Goal: Find specific page/section: Find specific page/section

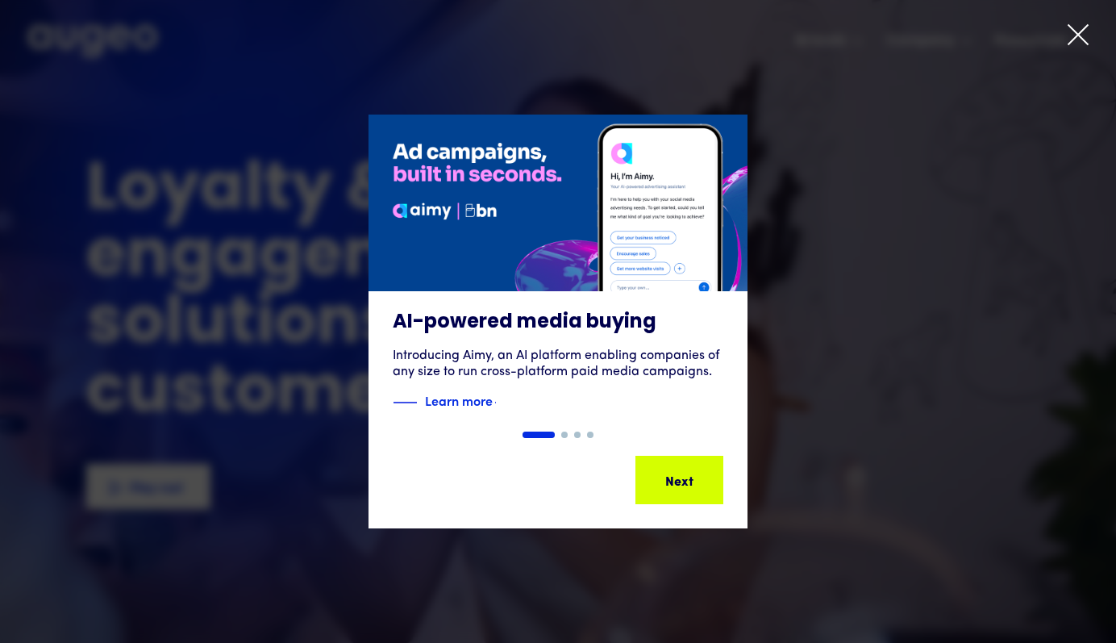
click at [1071, 38] on icon at bounding box center [1078, 35] width 24 height 24
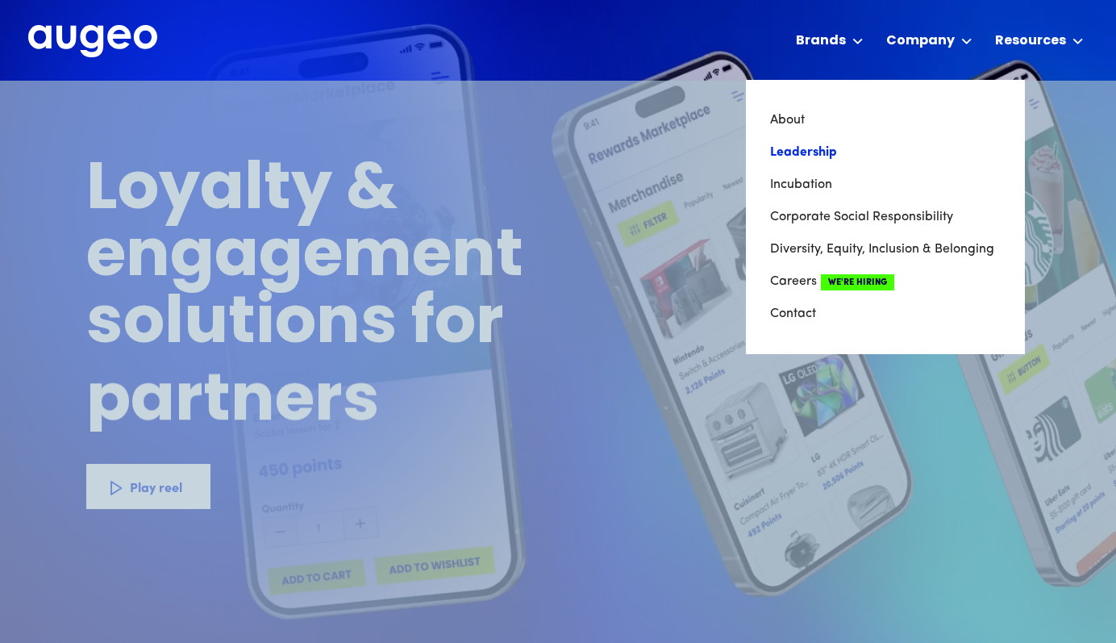
click at [815, 145] on link "Leadership" at bounding box center [885, 152] width 231 height 32
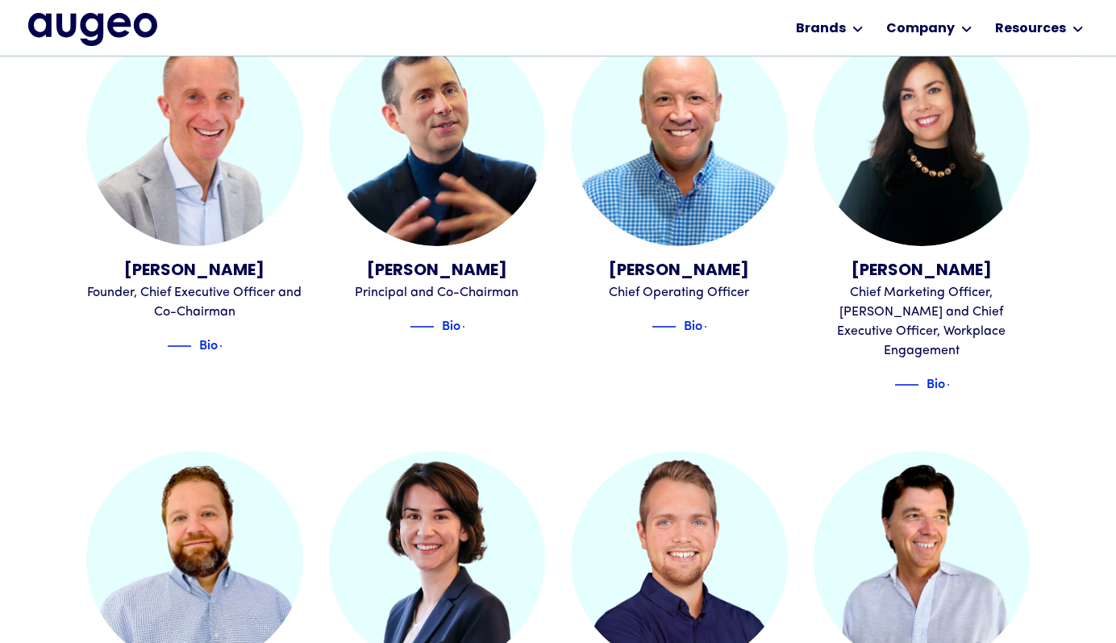
scroll to position [542, 0]
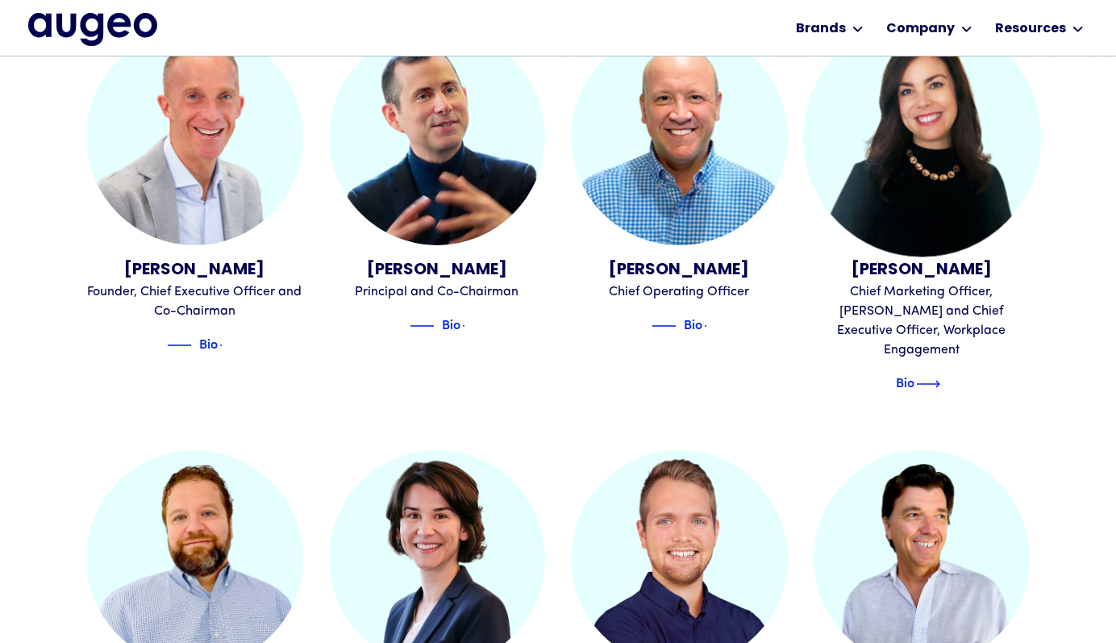
click at [934, 374] on img at bounding box center [928, 383] width 24 height 19
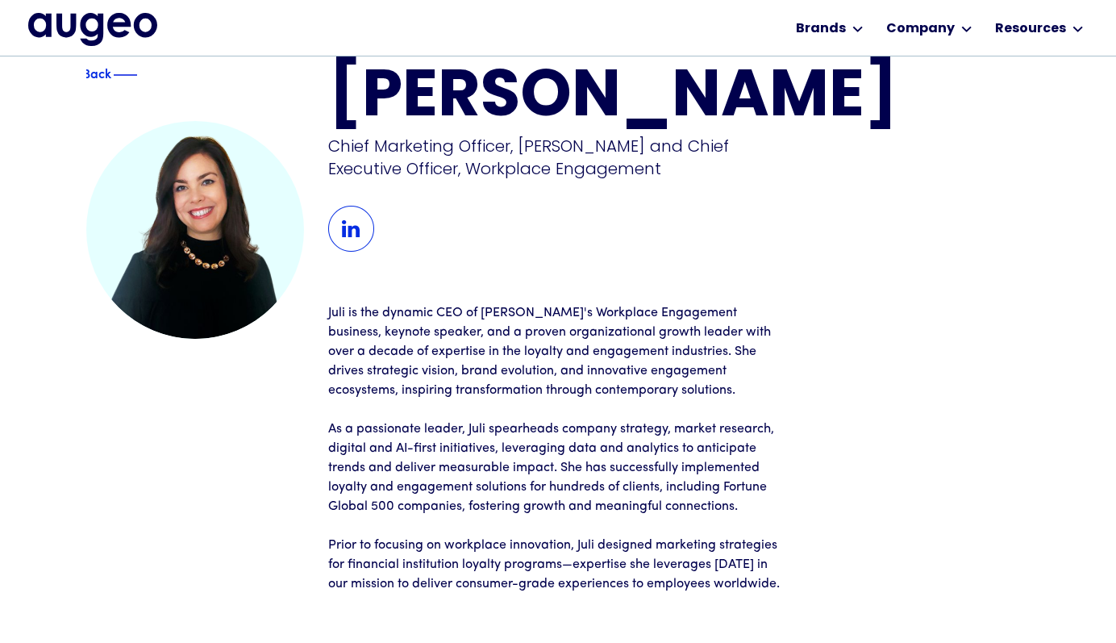
scroll to position [41, 0]
